Goal: Navigation & Orientation: Go to known website

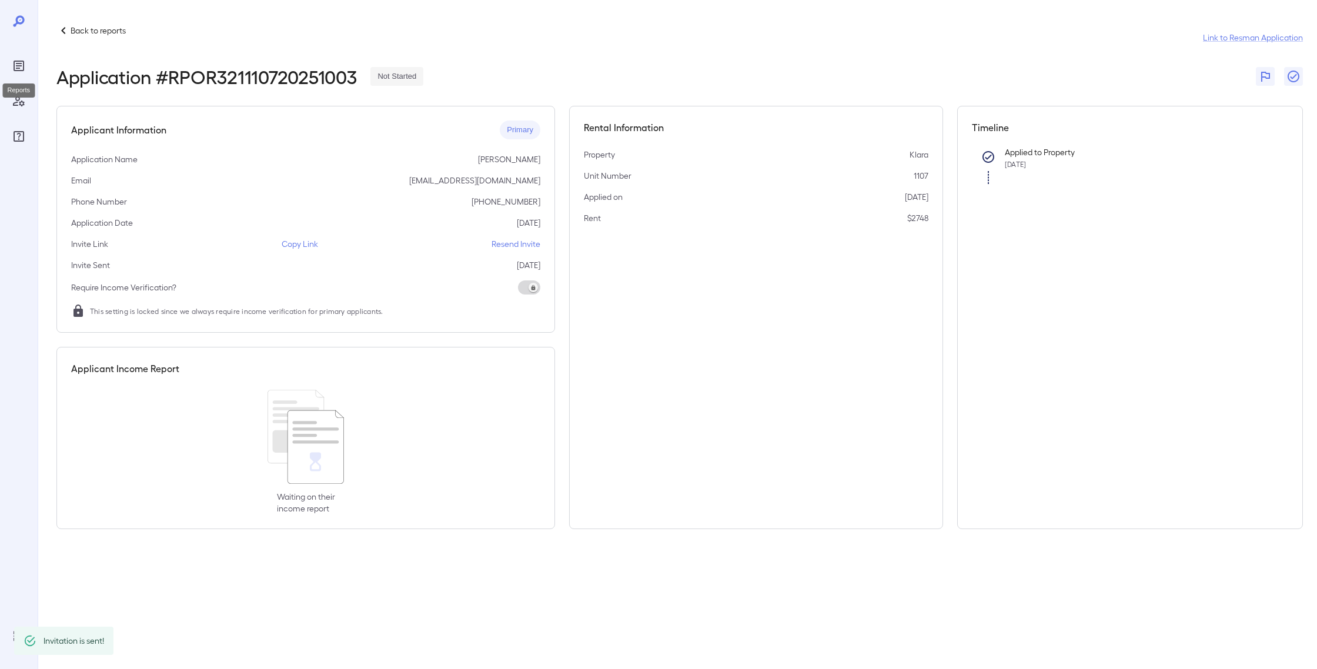
click at [19, 65] on icon "Reports" at bounding box center [19, 66] width 14 height 14
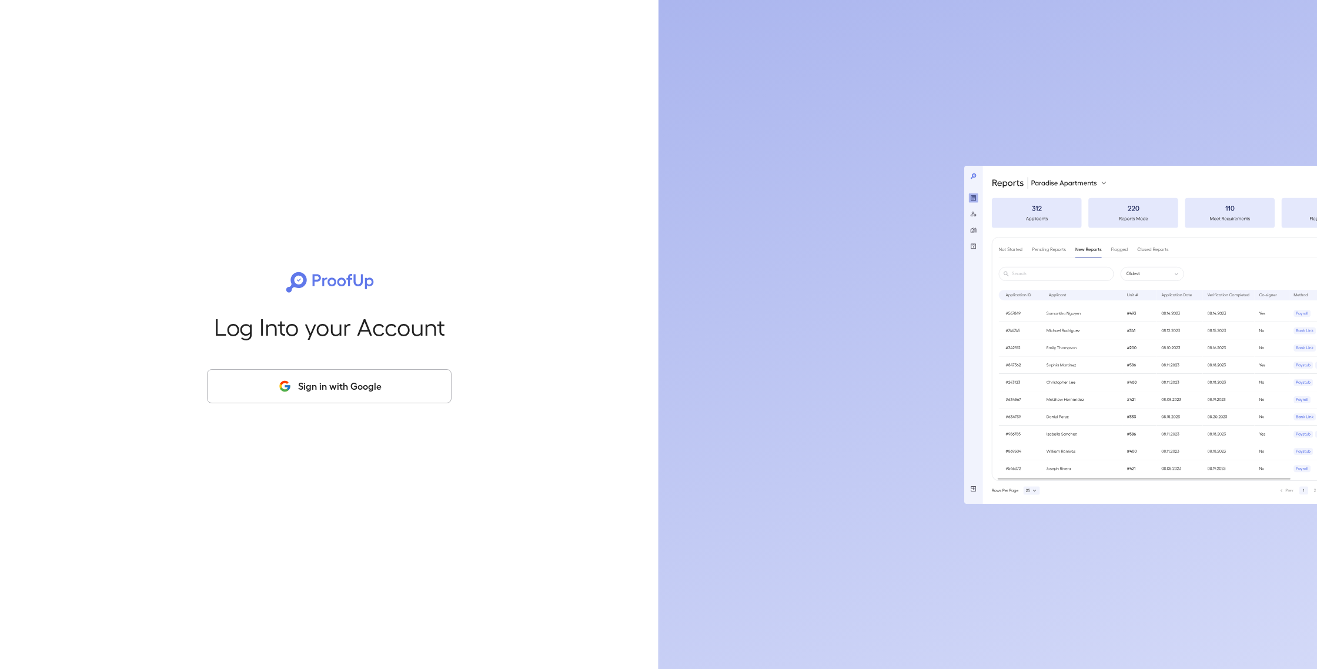
click at [369, 394] on button "Sign in with Google" at bounding box center [329, 386] width 245 height 34
click at [374, 387] on button "Sign in with Google" at bounding box center [329, 386] width 245 height 34
